Goal: Task Accomplishment & Management: Complete application form

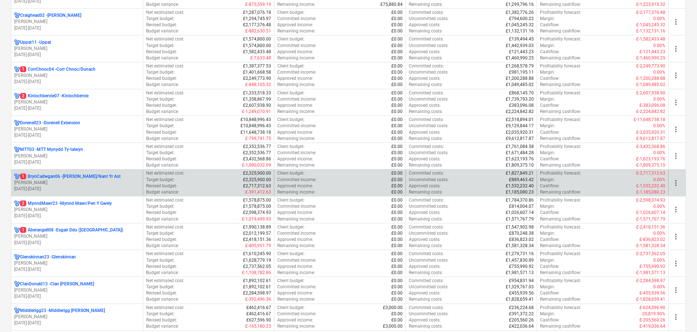
scroll to position [146, 0]
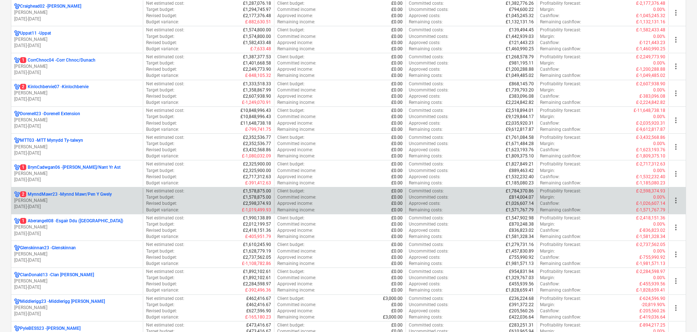
click at [98, 199] on p "[PERSON_NAME]" at bounding box center [77, 201] width 126 height 6
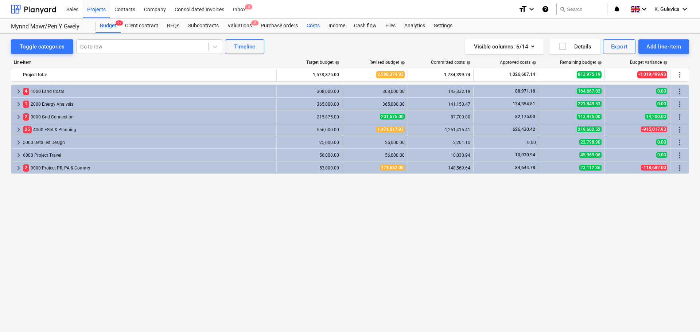
click at [305, 28] on div "Costs" at bounding box center [313, 26] width 22 height 15
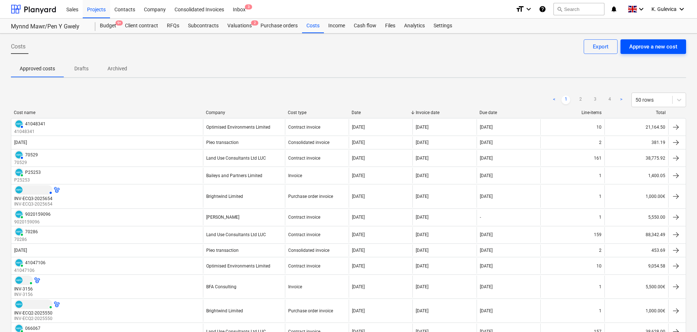
click at [662, 44] on div "Approve a new cost" at bounding box center [653, 46] width 48 height 9
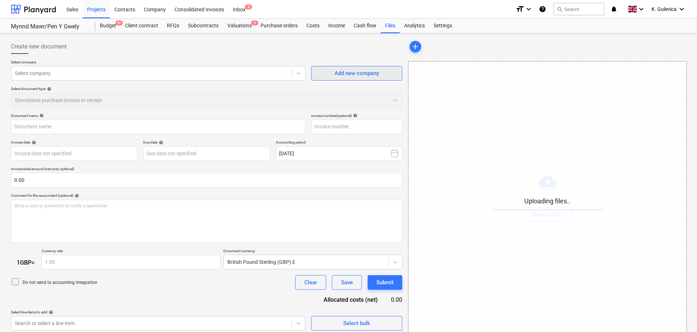
click at [349, 72] on div "Add new company" at bounding box center [357, 73] width 44 height 9
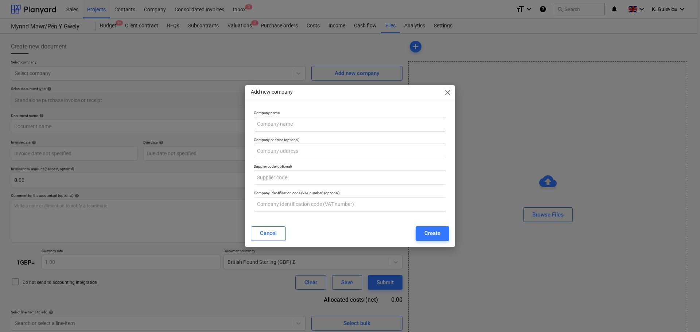
type input "N [PERSON_NAME] landowner invoice.pdf"
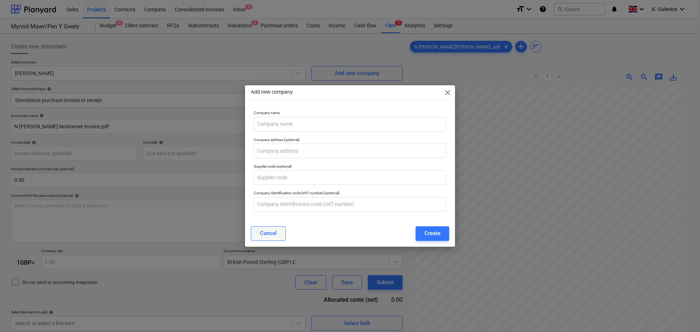
click at [269, 234] on div "Cancel" at bounding box center [268, 232] width 17 height 9
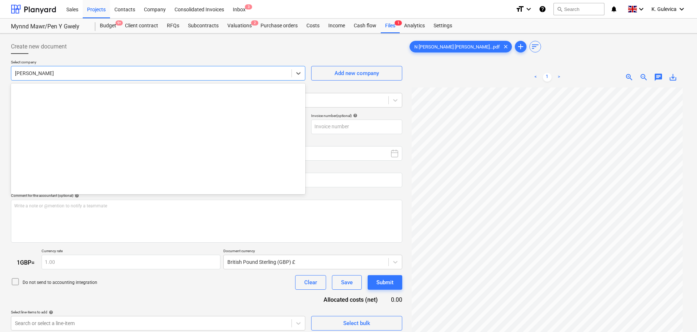
click at [70, 72] on div at bounding box center [151, 73] width 273 height 7
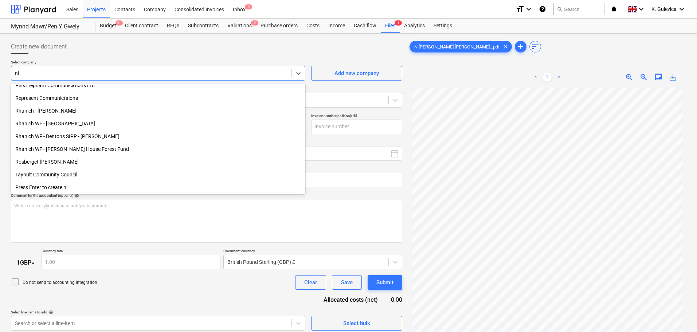
scroll to position [235, 0]
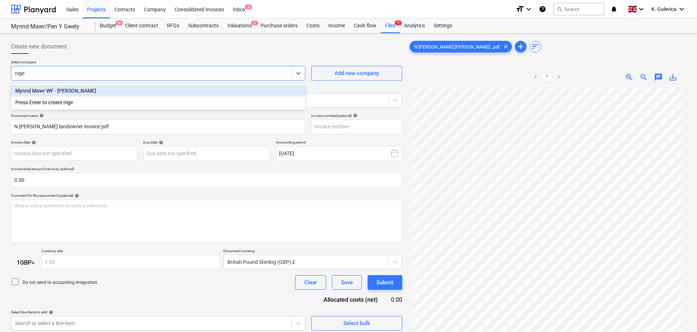
type input "[PERSON_NAME]"
click at [56, 92] on div "Mynnd Mawr WF - [PERSON_NAME]" at bounding box center [158, 91] width 294 height 12
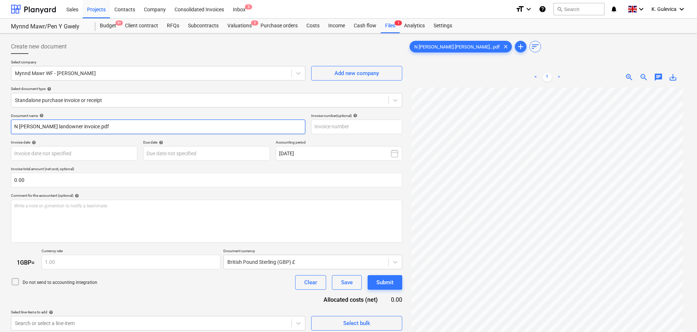
drag, startPoint x: 86, startPoint y: 130, endPoint x: 33, endPoint y: 120, distance: 53.5
click at [0, 126] on html "Sales Projects Contacts Company Consolidated Invoices Inbox 3 format_size keybo…" at bounding box center [348, 166] width 697 height 332
paste input "[PERSON_NAME] [PERSON_NAME]"
drag, startPoint x: 60, startPoint y: 126, endPoint x: -25, endPoint y: 121, distance: 84.7
click at [0, 121] on html "Sales Projects Contacts Company Consolidated Invoices Inbox 3 format_size keybo…" at bounding box center [348, 166] width 697 height 332
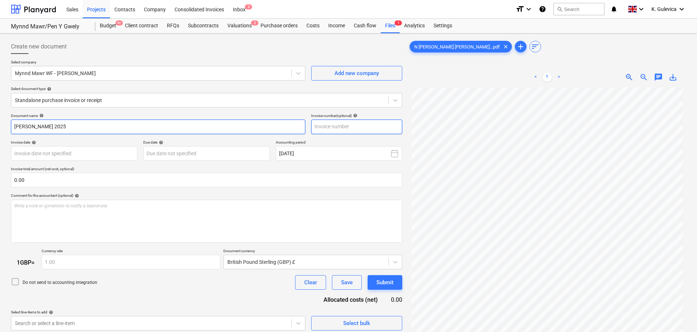
type input "[PERSON_NAME] 2025"
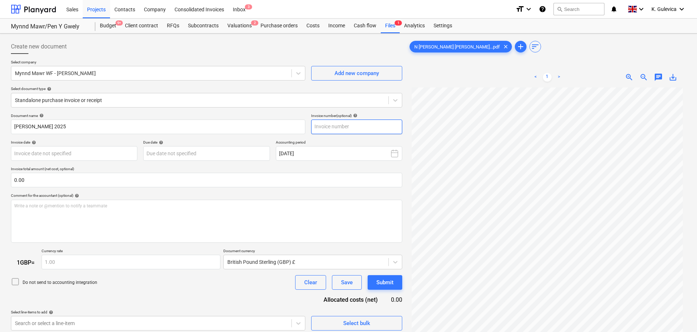
click at [342, 126] on input "text" at bounding box center [356, 127] width 91 height 15
paste input "[PERSON_NAME] 2025"
type input "[PERSON_NAME] 2025"
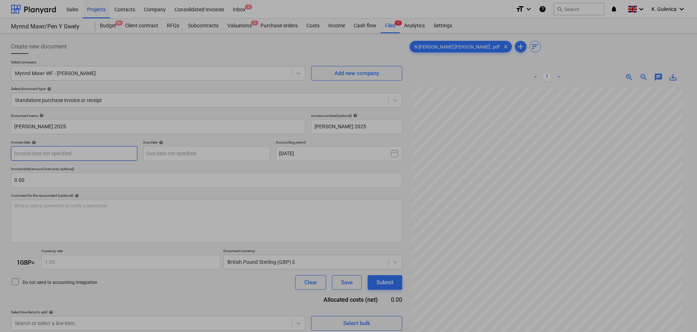
click at [113, 152] on body "Sales Projects Contacts Company Consolidated Invoices Inbox 3 format_size keybo…" at bounding box center [348, 166] width 697 height 332
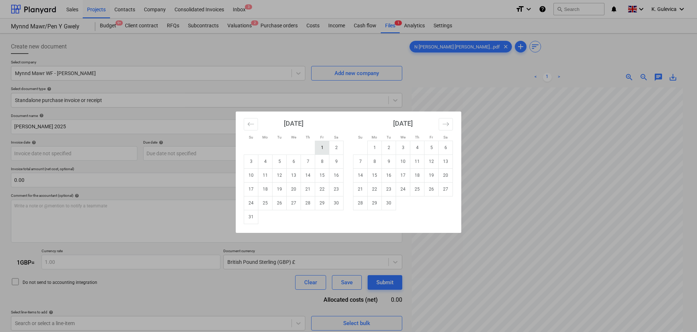
click at [319, 152] on td "1" at bounding box center [322, 148] width 14 height 14
type input "[DATE]"
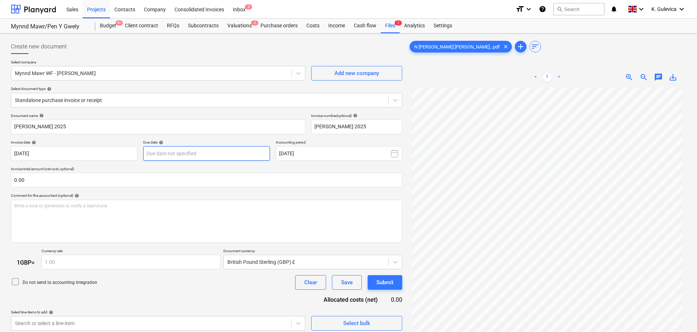
click at [189, 157] on body "Sales Projects Contacts Company Consolidated Invoices Inbox 3 format_size keybo…" at bounding box center [348, 166] width 697 height 332
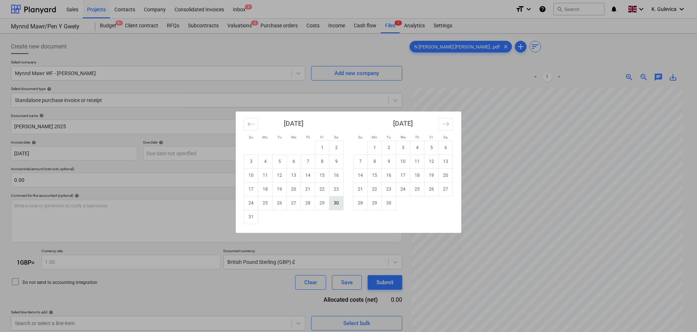
click at [339, 207] on td "30" at bounding box center [336, 203] width 14 height 14
type input "[DATE]"
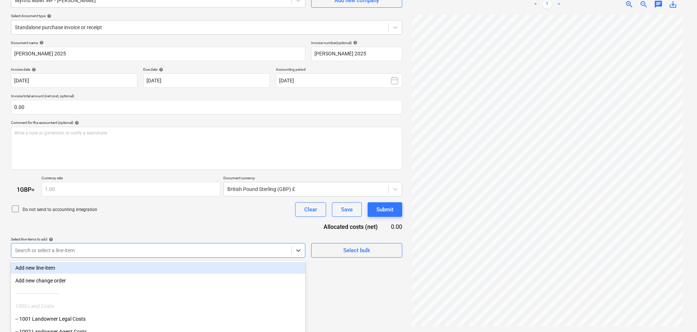
scroll to position [112, 0]
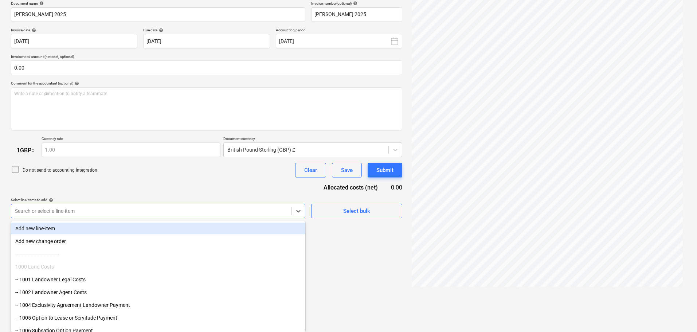
click at [224, 220] on body "Sales Projects Contacts Company Consolidated Invoices Inbox 3 format_size keybo…" at bounding box center [348, 54] width 697 height 332
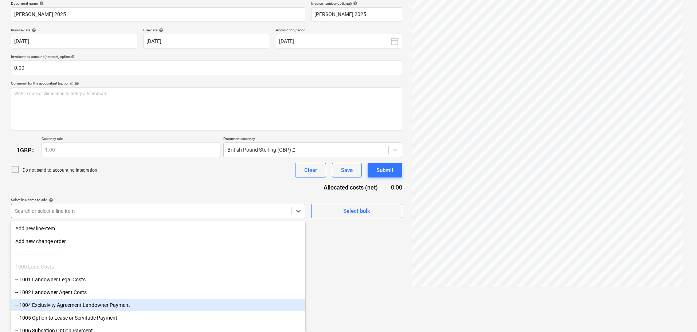
click at [81, 303] on div "-- 1004 Exclusivity Agreement Landowner Payment" at bounding box center [158, 305] width 294 height 12
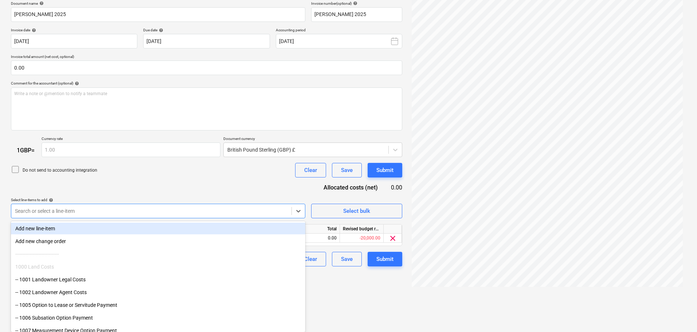
click at [176, 182] on div "Document name help [PERSON_NAME] 2025 Invoice number (optional) help [PERSON_NA…" at bounding box center [206, 134] width 391 height 266
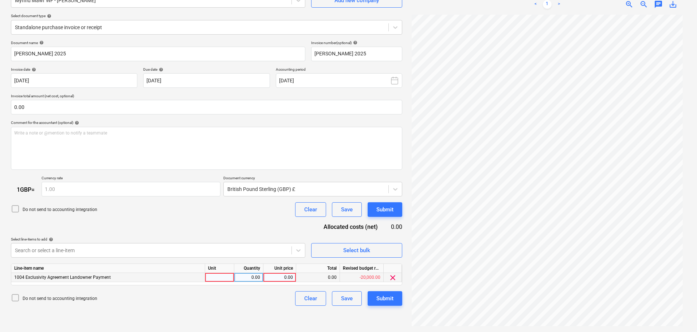
click at [284, 278] on div "0.00" at bounding box center [279, 277] width 27 height 9
type input "2500"
click at [390, 298] on div "Submit" at bounding box center [384, 298] width 17 height 9
